Goal: Task Accomplishment & Management: Complete application form

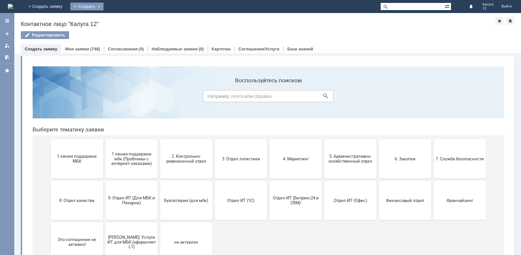
click at [103, 6] on div "Создать" at bounding box center [86, 7] width 33 height 8
click at [121, 20] on link "Заявка" at bounding box center [96, 20] width 49 height 8
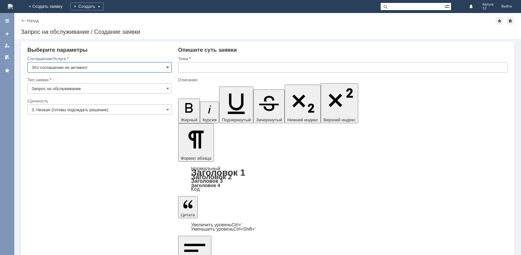
click at [169, 67] on span at bounding box center [167, 67] width 3 height 5
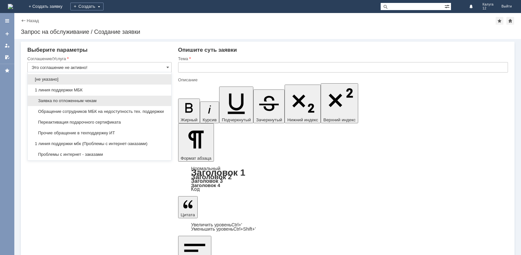
click at [116, 102] on span "Заявка по отложенным чекам" at bounding box center [100, 100] width 136 height 5
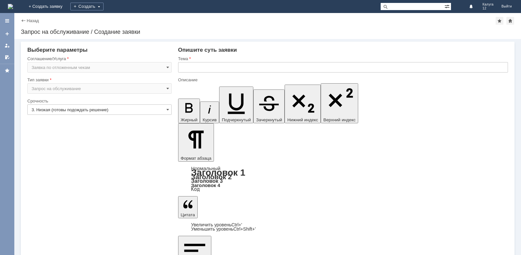
type input "Заявка по отложенным чекам"
click at [191, 68] on input "text" at bounding box center [343, 67] width 330 height 10
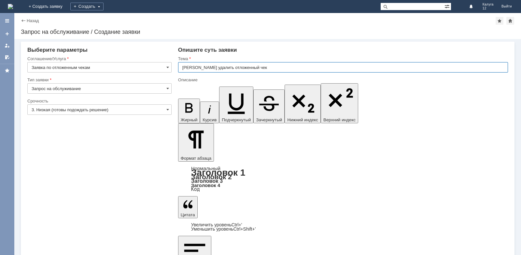
click at [238, 66] on input "[PERSON_NAME] удалить отложенный чек" at bounding box center [343, 67] width 330 height 10
click at [231, 67] on input "[PERSON_NAME] удалить отложенный чек" at bounding box center [343, 67] width 330 height 10
click at [238, 69] on input "[PERSON_NAME] удалить отложенный чек" at bounding box center [343, 67] width 330 height 10
type input "Прошу удалить отложенные чеки"
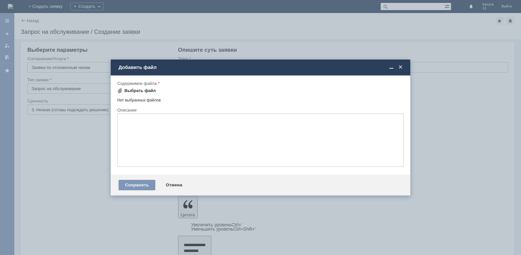
click at [127, 91] on div "Выбрать файл" at bounding box center [140, 90] width 32 height 5
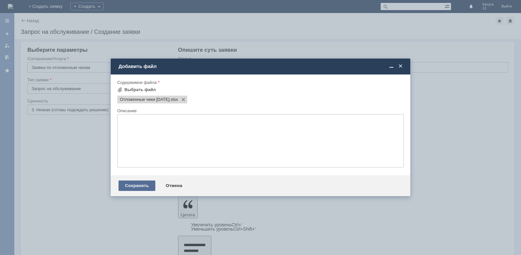
click at [146, 185] on div "Сохранить" at bounding box center [136, 186] width 37 height 10
